Goal: Task Accomplishment & Management: Use online tool/utility

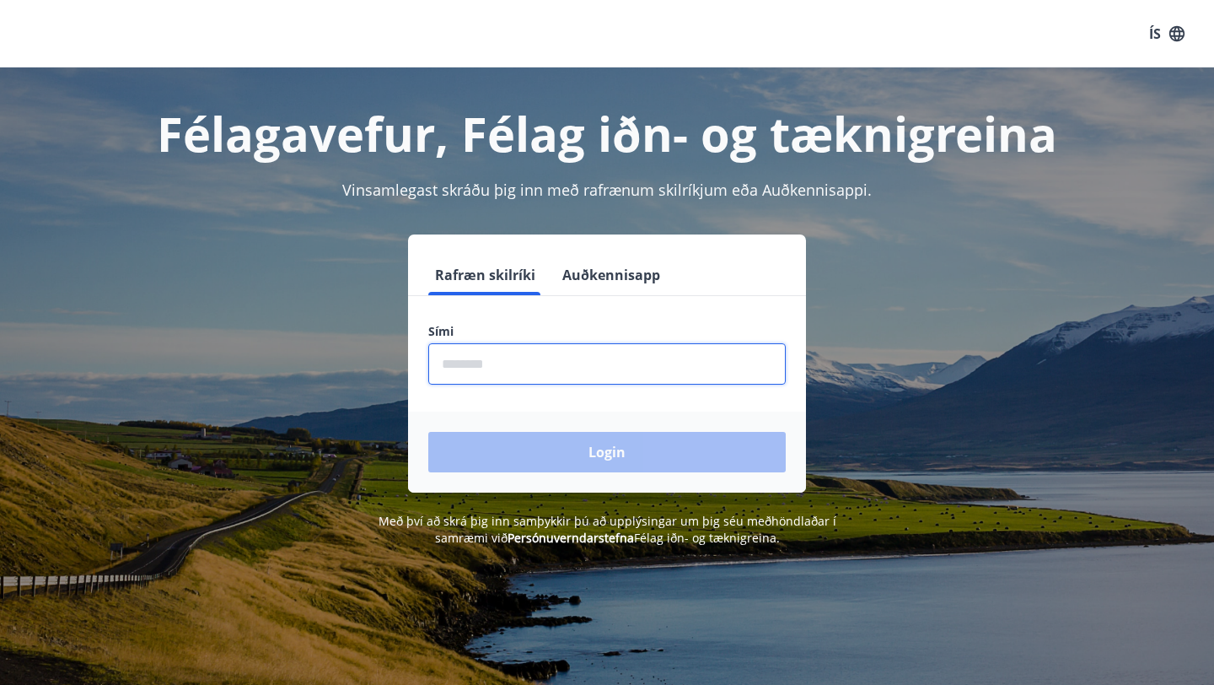
click at [487, 343] on input "phone" at bounding box center [607, 363] width 358 height 41
type input "********"
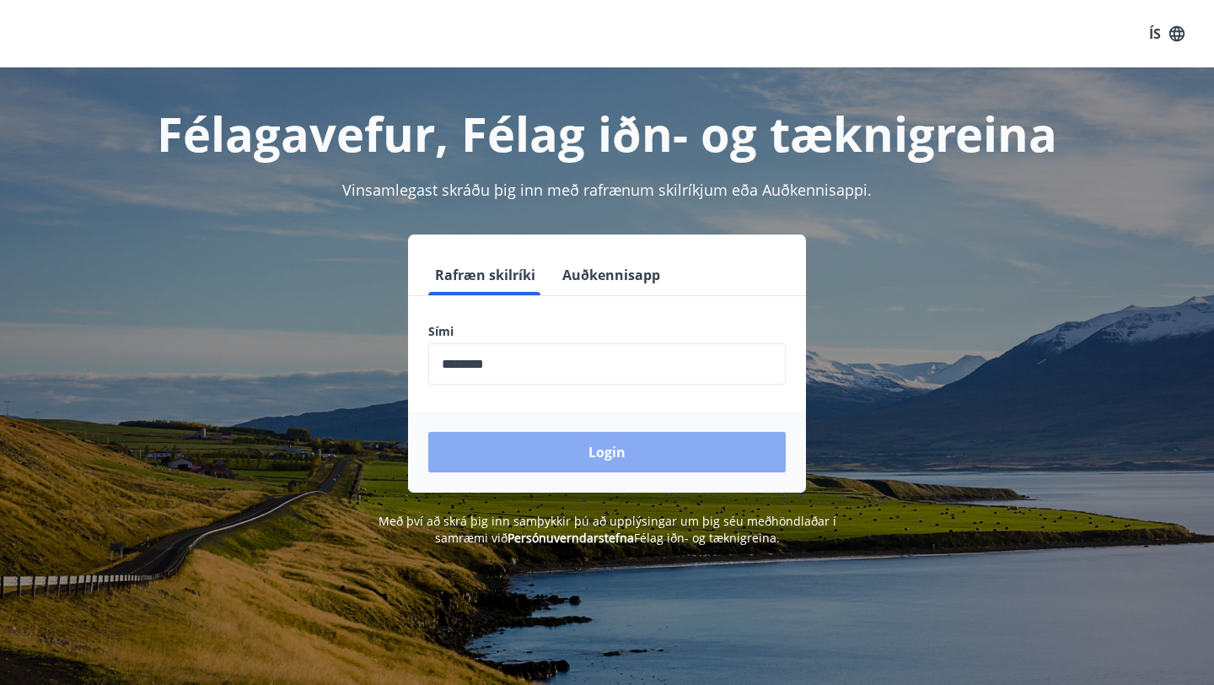
click at [619, 452] on button "Login" at bounding box center [607, 452] width 358 height 40
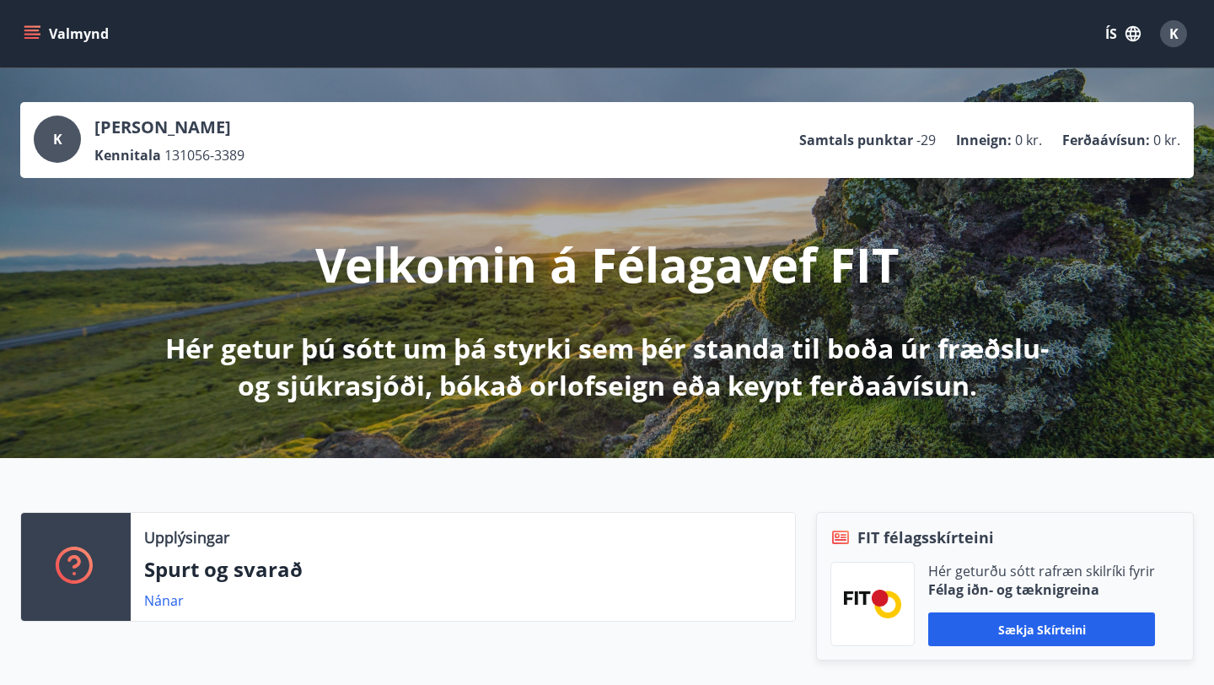
click at [30, 34] on icon "menu" at bounding box center [33, 34] width 19 height 2
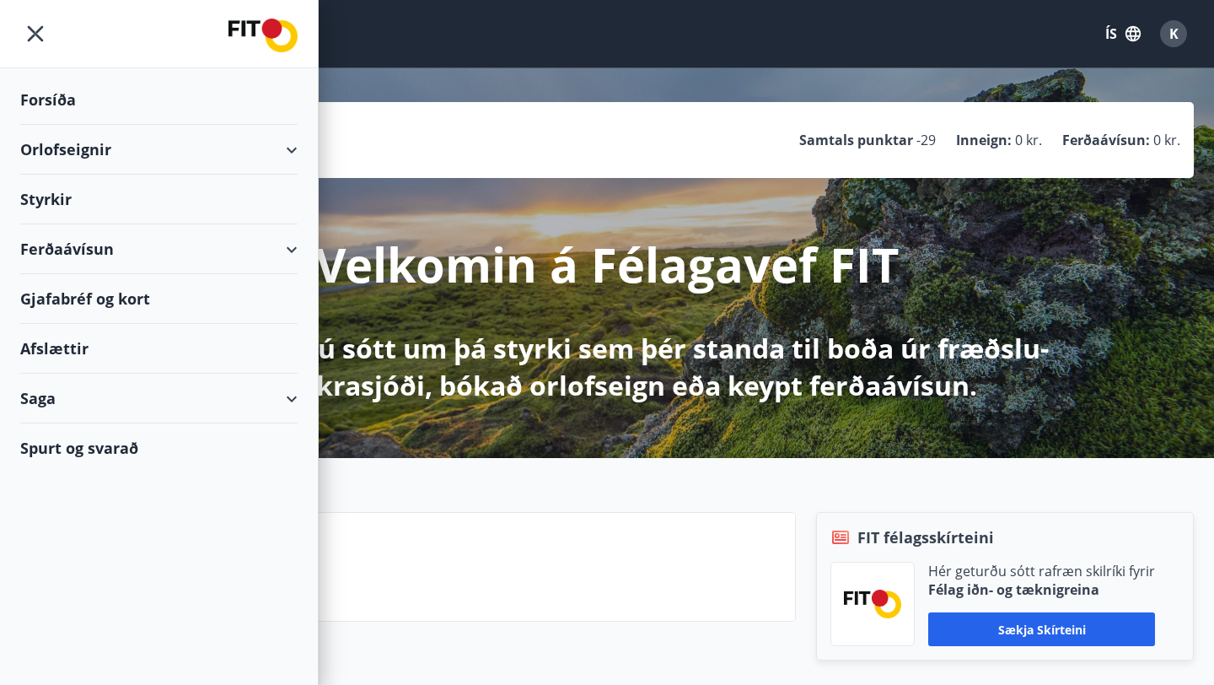
click at [292, 149] on div "Orlofseignir" at bounding box center [158, 150] width 277 height 50
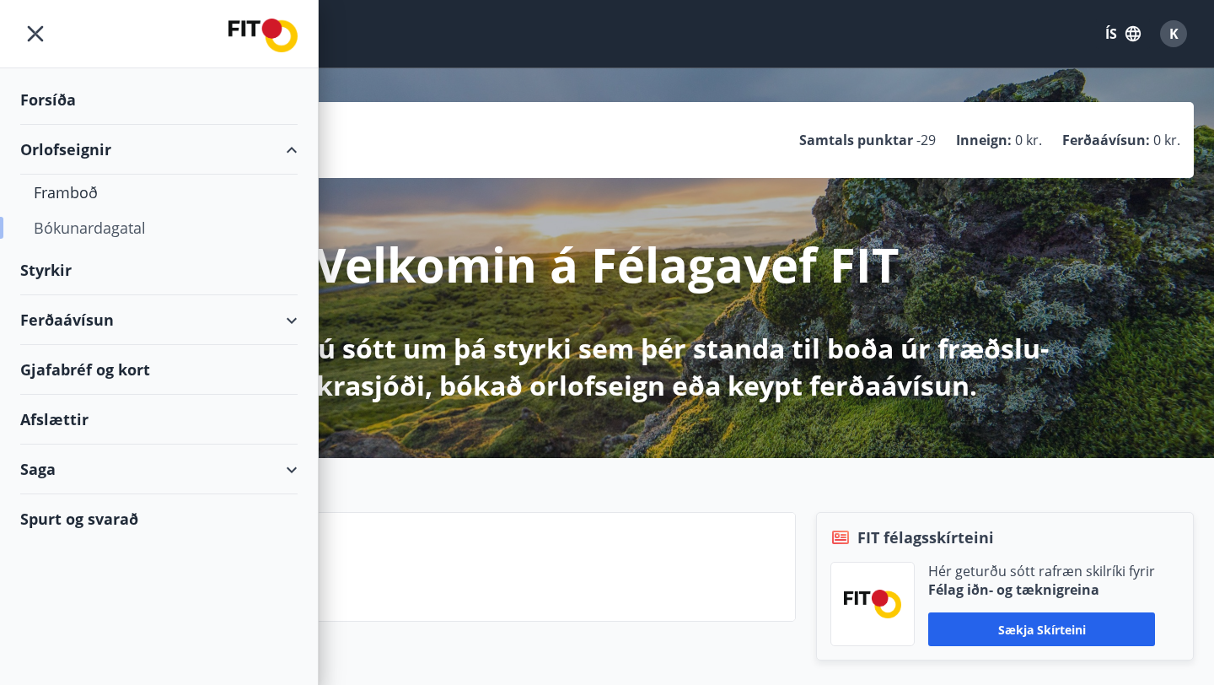
click at [116, 228] on div "Bókunardagatal" at bounding box center [159, 227] width 250 height 35
